Goal: Task Accomplishment & Management: Use online tool/utility

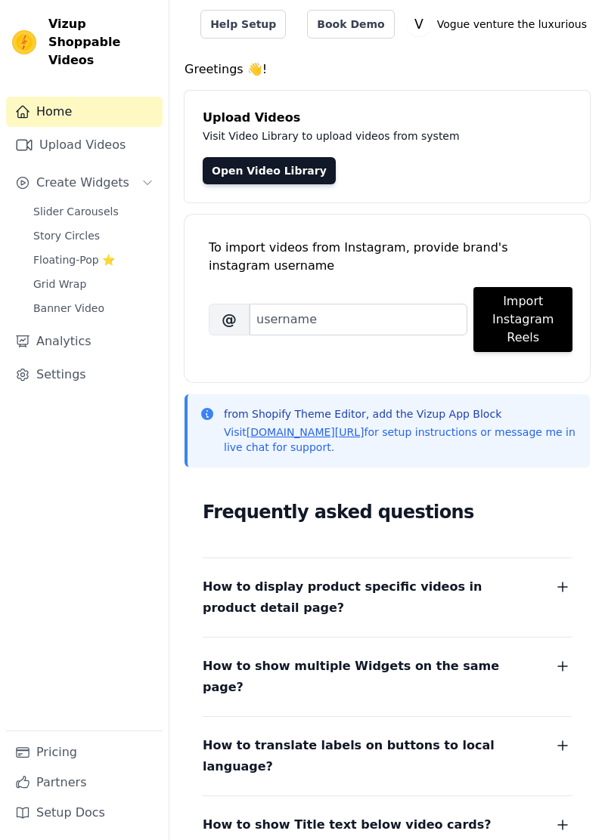
scroll to position [83, 0]
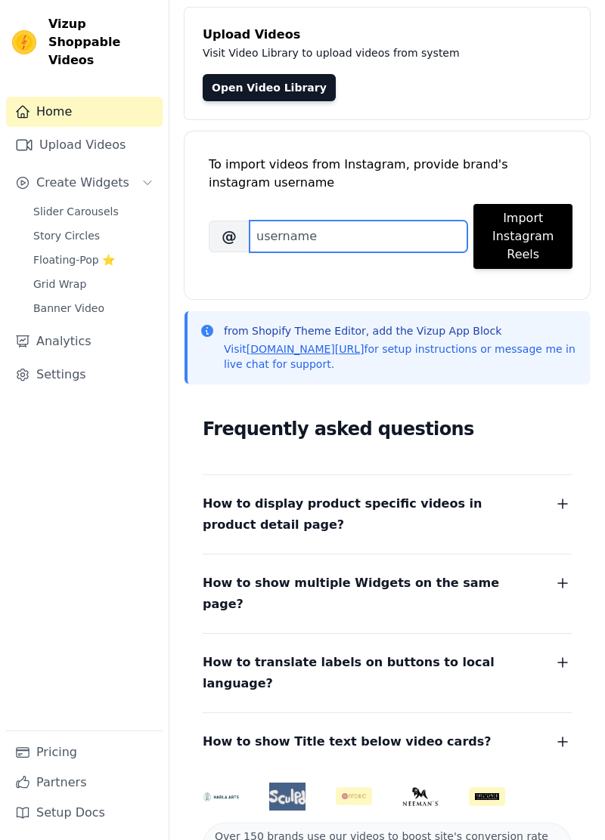
click at [388, 231] on input "Brand's Instagram Username" at bounding box center [358, 237] width 218 height 32
type input "Vogue"
type input "Vogueventuretheluxurious786"
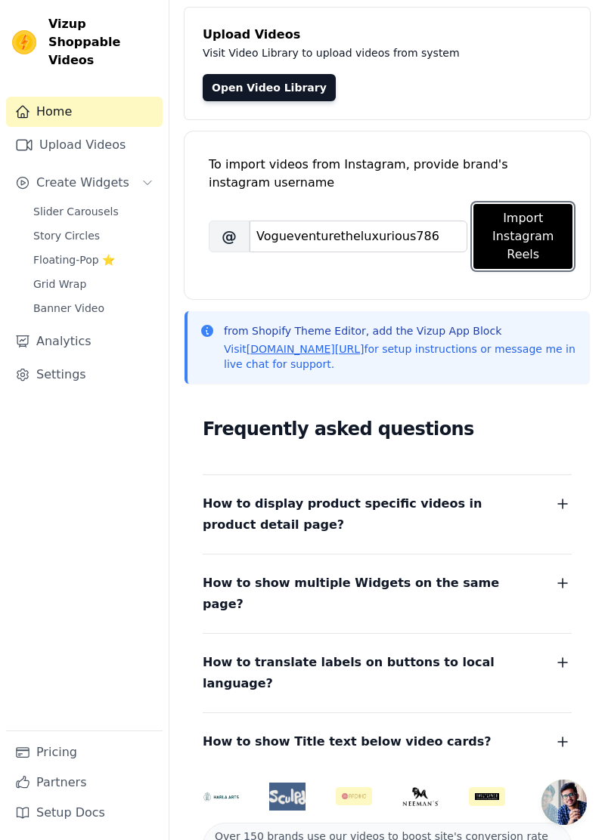
click at [521, 242] on button "Import Instagram Reels" at bounding box center [522, 236] width 99 height 65
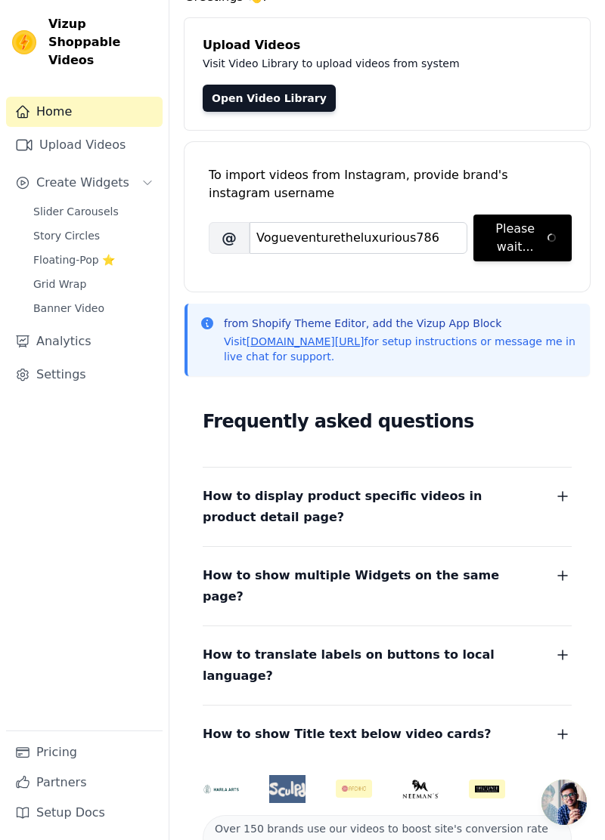
scroll to position [0, 0]
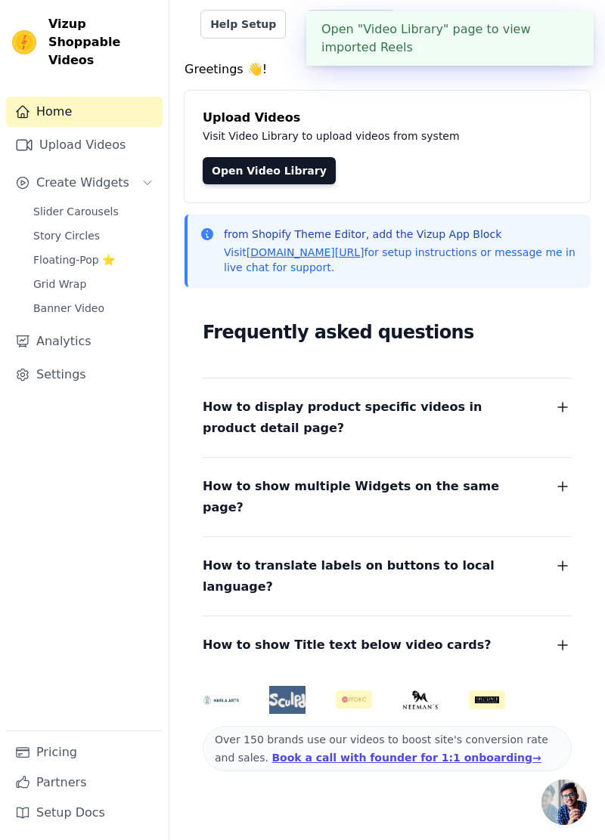
click at [110, 201] on link "Slider Carousels" at bounding box center [93, 211] width 138 height 21
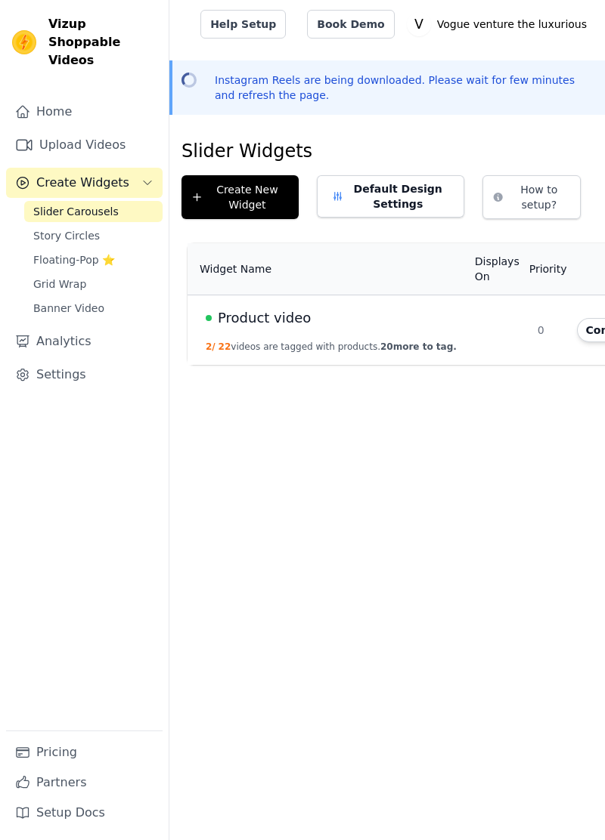
scroll to position [0, 116]
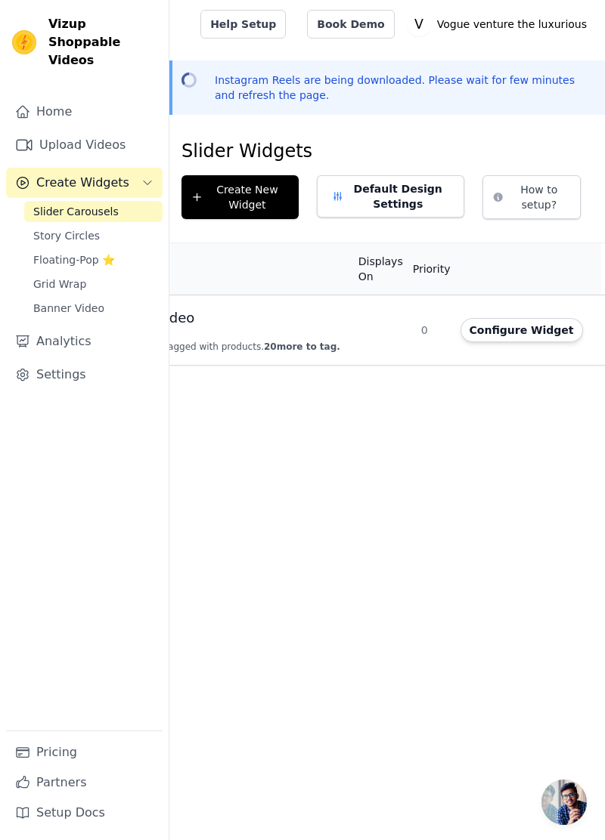
click at [477, 328] on button "Configure Widget" at bounding box center [521, 330] width 122 height 24
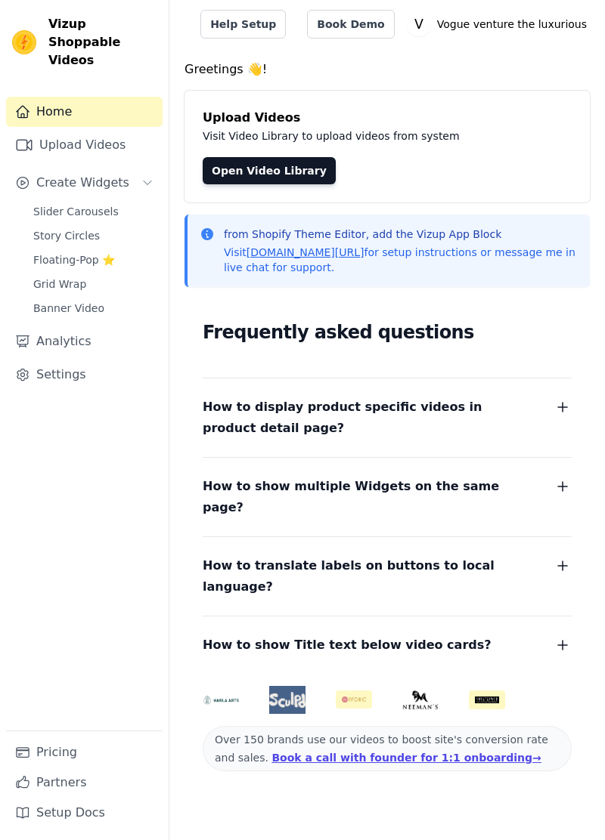
click at [62, 204] on span "Slider Carousels" at bounding box center [75, 211] width 85 height 15
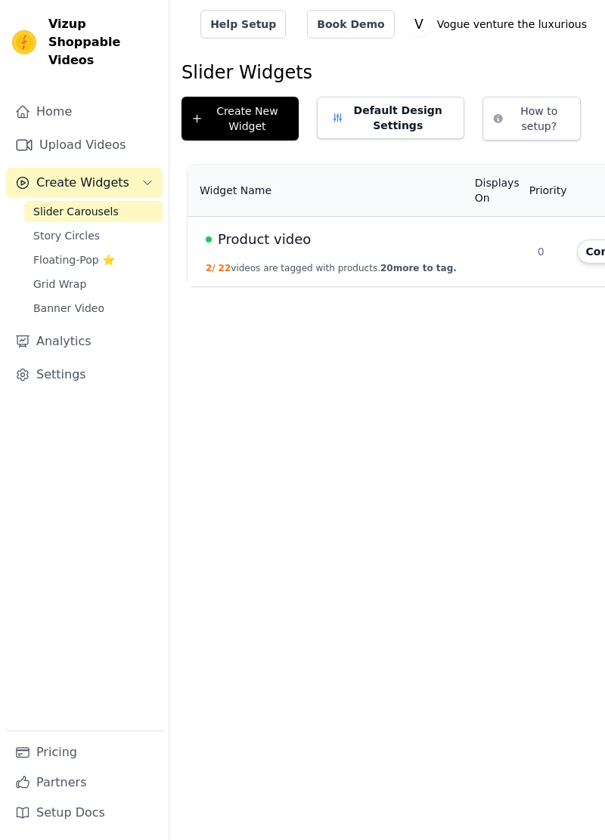
click at [481, 245] on td at bounding box center [496, 252] width 63 height 70
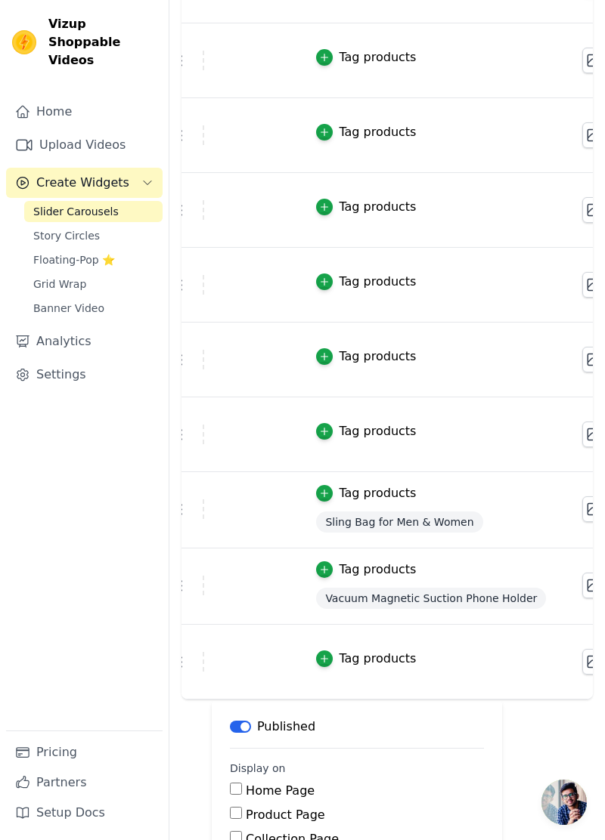
scroll to position [0, 18]
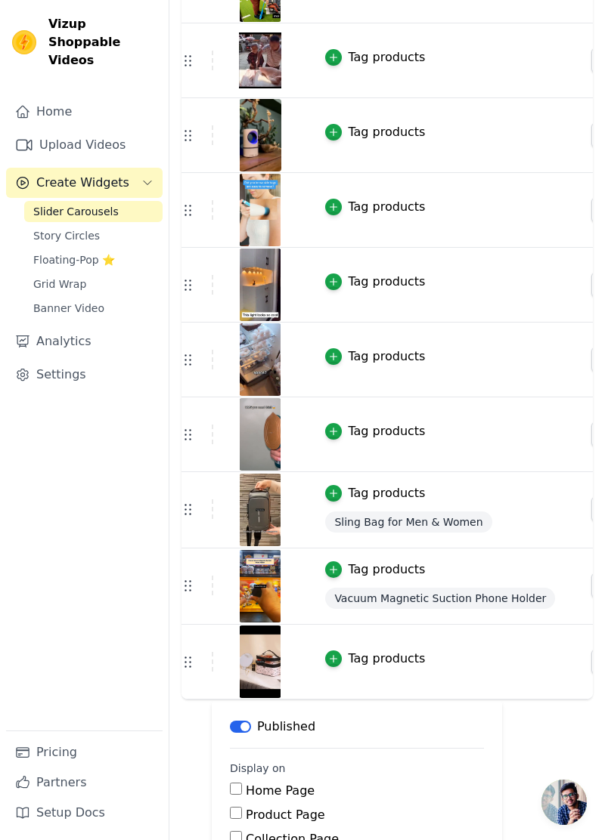
click at [249, 784] on label "Home Page" at bounding box center [280, 791] width 69 height 14
click at [242, 783] on input "Home Page" at bounding box center [236, 789] width 12 height 12
checkbox input "true"
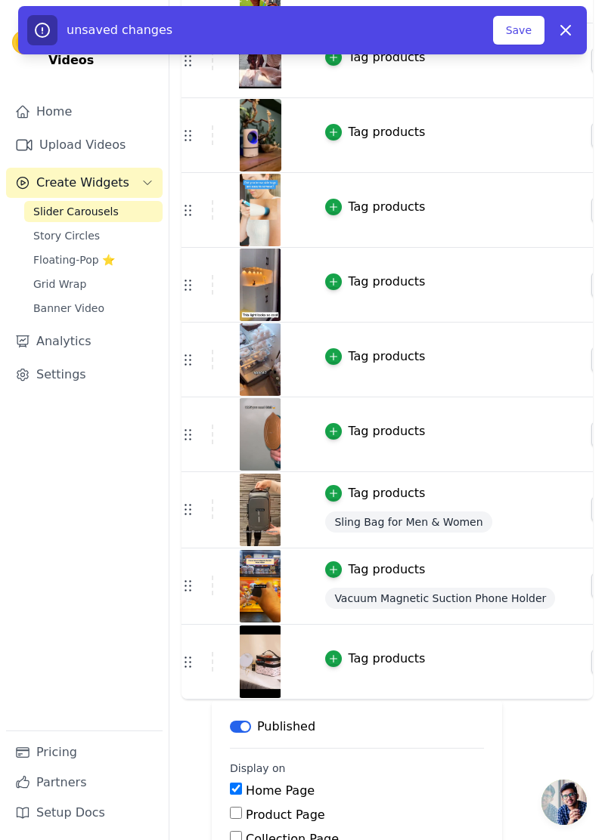
click at [514, 40] on button "Save" at bounding box center [518, 30] width 51 height 29
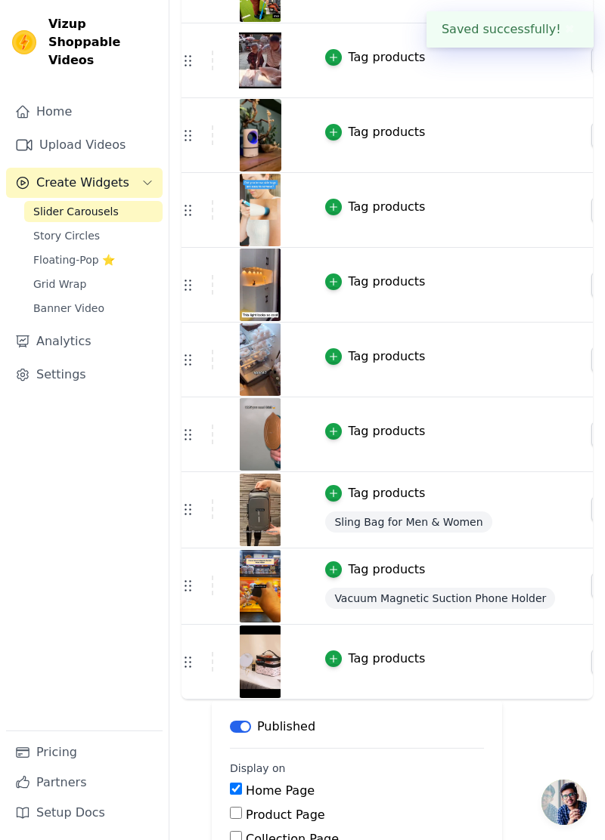
click at [237, 831] on input "Collection Page" at bounding box center [236, 837] width 12 height 12
checkbox input "true"
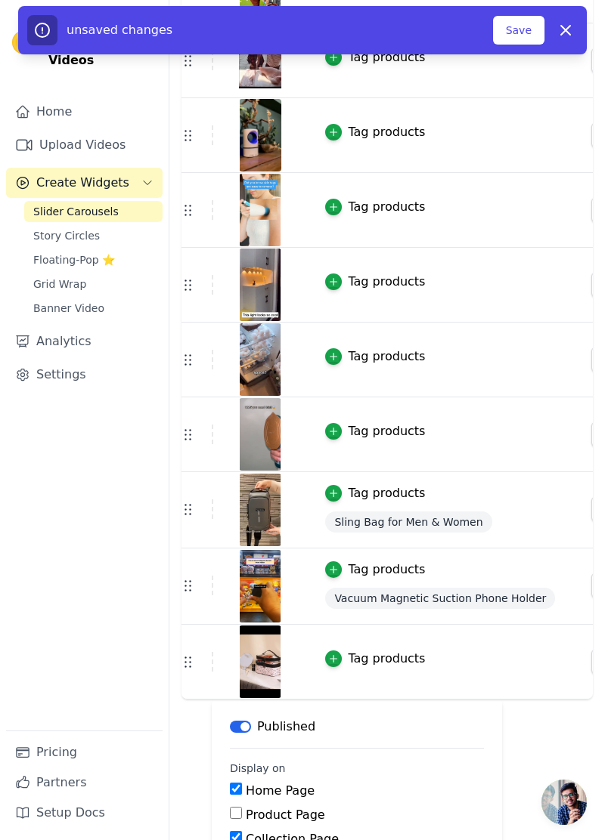
click at [528, 20] on button "Save" at bounding box center [518, 30] width 51 height 29
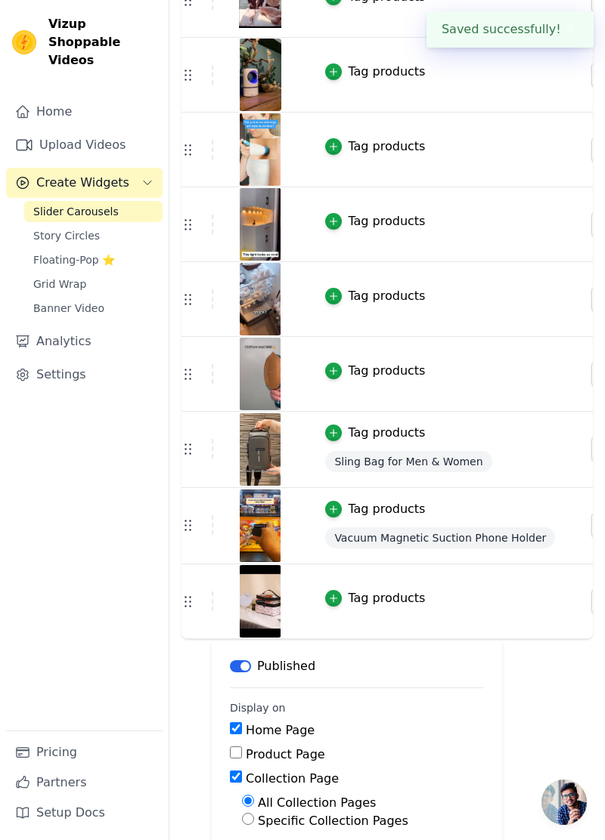
scroll to position [1249, 0]
